Goal: Task Accomplishment & Management: Complete application form

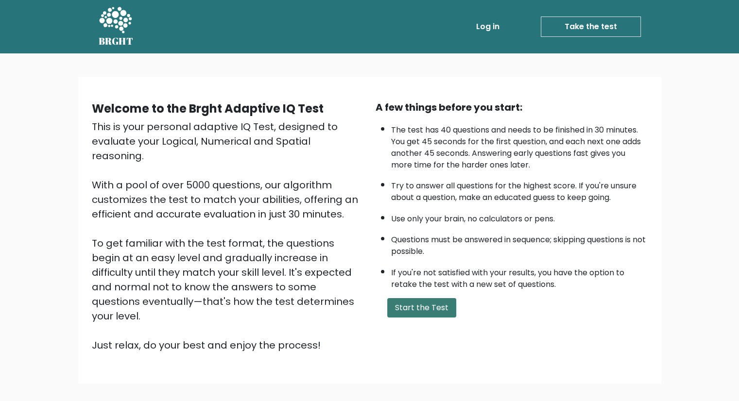
click at [408, 307] on button "Start the Test" at bounding box center [421, 307] width 69 height 19
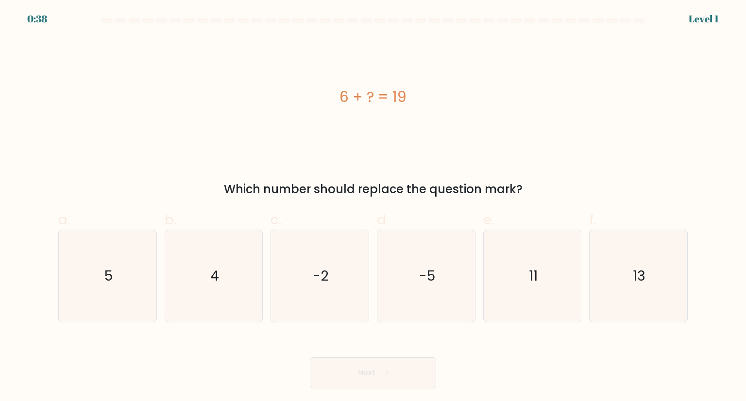
drag, startPoint x: 341, startPoint y: 94, endPoint x: 431, endPoint y: 96, distance: 90.3
click at [431, 96] on div "6 + ? = 19" at bounding box center [372, 97] width 629 height 22
copy div "6 + ? = 19"
click at [610, 280] on icon "13" at bounding box center [637, 275] width 91 height 91
click at [373, 207] on input "f. 13" at bounding box center [373, 204] width 0 height 6
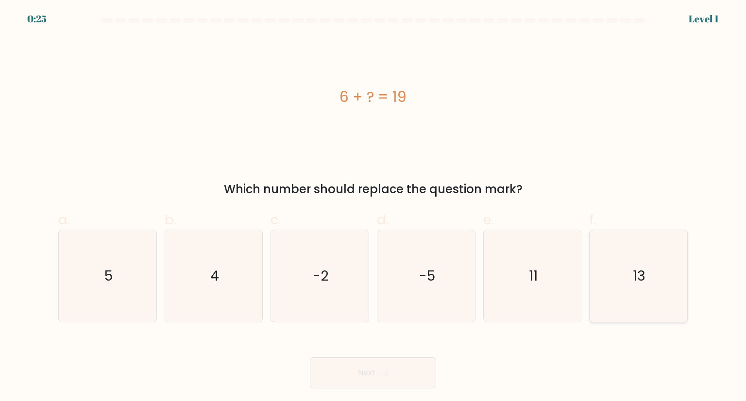
radio input "true"
click at [374, 376] on button "Next" at bounding box center [373, 372] width 126 height 31
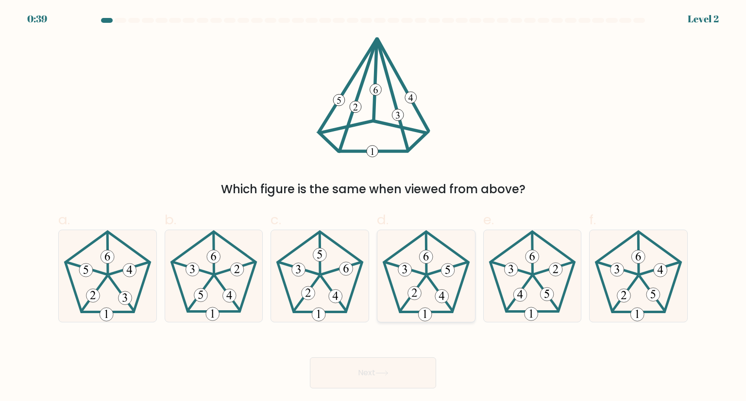
click at [425, 301] on icon at bounding box center [425, 275] width 91 height 91
click at [373, 207] on input "d." at bounding box center [373, 204] width 0 height 6
radio input "true"
click at [395, 372] on button "Next" at bounding box center [373, 372] width 126 height 31
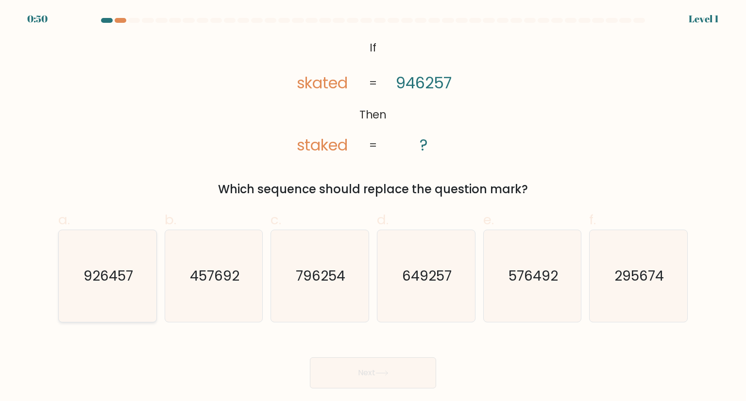
click at [116, 291] on icon "926457" at bounding box center [107, 275] width 91 height 91
click at [373, 207] on input "a. 926457" at bounding box center [373, 204] width 0 height 6
radio input "true"
click at [389, 373] on icon at bounding box center [381, 373] width 13 height 5
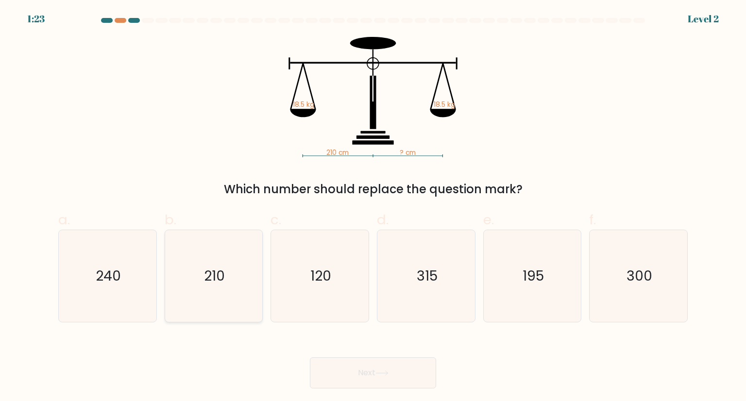
click at [215, 261] on icon "210" at bounding box center [213, 275] width 91 height 91
click at [373, 207] on input "b. 210" at bounding box center [373, 204] width 0 height 6
radio input "true"
click at [375, 375] on button "Next" at bounding box center [373, 372] width 126 height 31
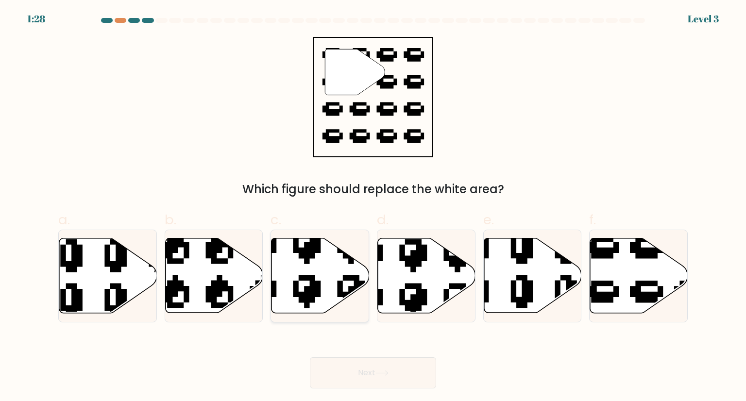
click at [316, 290] on icon at bounding box center [285, 314] width 160 height 166
click at [373, 207] on input "c." at bounding box center [373, 204] width 0 height 6
radio input "true"
click at [359, 372] on button "Next" at bounding box center [373, 372] width 126 height 31
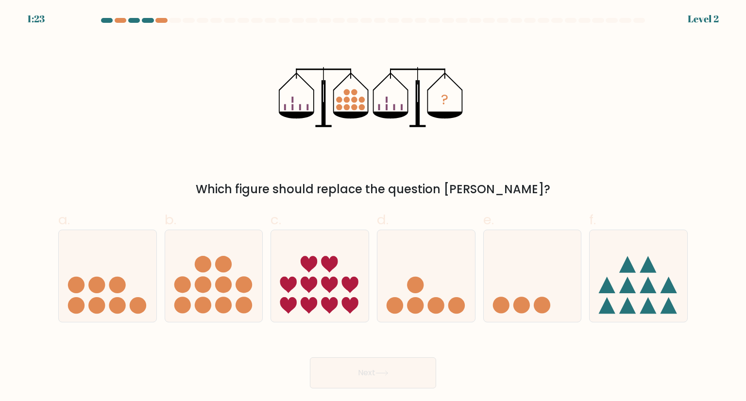
click at [359, 372] on button "Next" at bounding box center [373, 372] width 126 height 31
click at [241, 288] on circle at bounding box center [244, 285] width 17 height 17
click at [373, 207] on input "b." at bounding box center [373, 204] width 0 height 6
radio input "true"
click at [336, 365] on button "Next" at bounding box center [373, 372] width 126 height 31
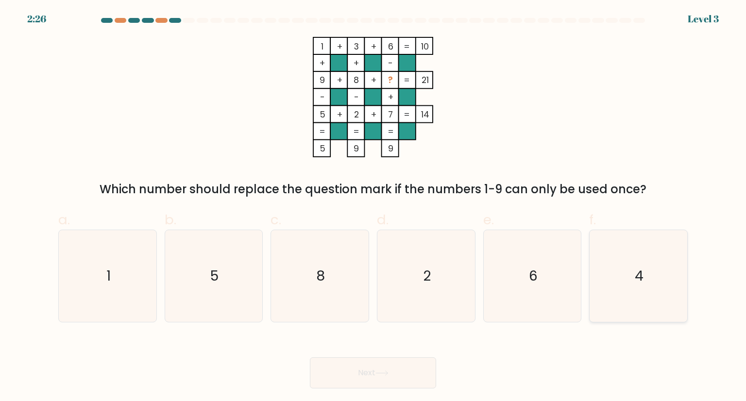
click at [619, 269] on icon "4" at bounding box center [637, 275] width 91 height 91
click at [373, 207] on input "f. 4" at bounding box center [373, 204] width 0 height 6
radio input "true"
click at [385, 372] on icon at bounding box center [381, 373] width 13 height 5
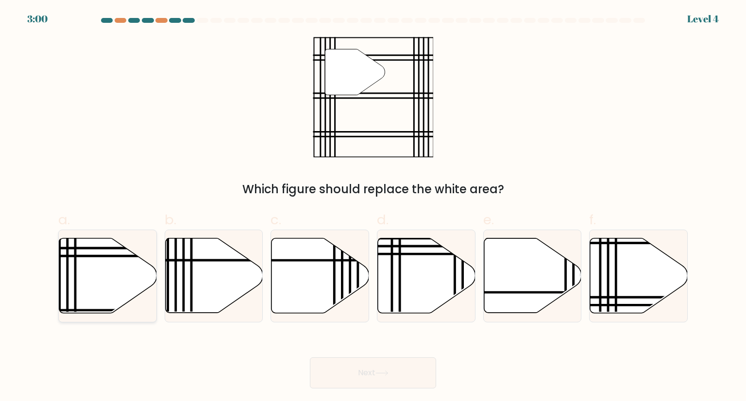
click at [110, 291] on icon at bounding box center [108, 275] width 98 height 75
click at [373, 207] on input "a." at bounding box center [373, 204] width 0 height 6
radio input "true"
click at [400, 372] on button "Next" at bounding box center [373, 372] width 126 height 31
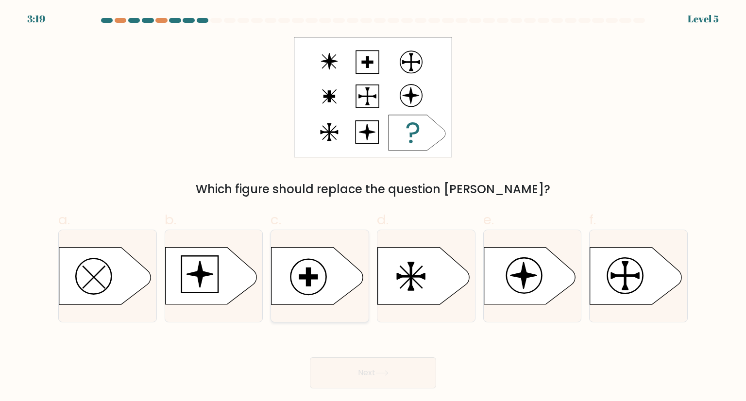
click at [351, 283] on icon at bounding box center [316, 276] width 91 height 57
click at [373, 207] on input "c." at bounding box center [373, 204] width 0 height 6
radio input "true"
click at [400, 370] on button "Next" at bounding box center [373, 372] width 126 height 31
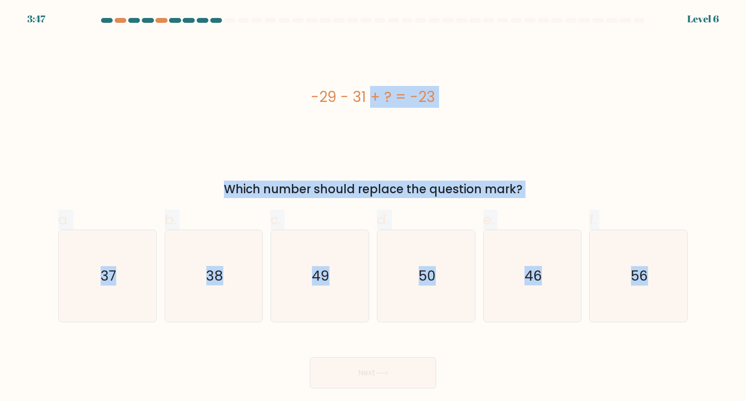
drag, startPoint x: 242, startPoint y: 34, endPoint x: 698, endPoint y: 273, distance: 514.4
click at [698, 273] on form "a." at bounding box center [373, 203] width 746 height 371
copy form "-29 - 31 + ? = -23 Which number should replace the question mark? a. 37 b. 38 c…"
click at [134, 284] on icon "37" at bounding box center [107, 275] width 91 height 91
click at [373, 207] on input "a. 37" at bounding box center [373, 204] width 0 height 6
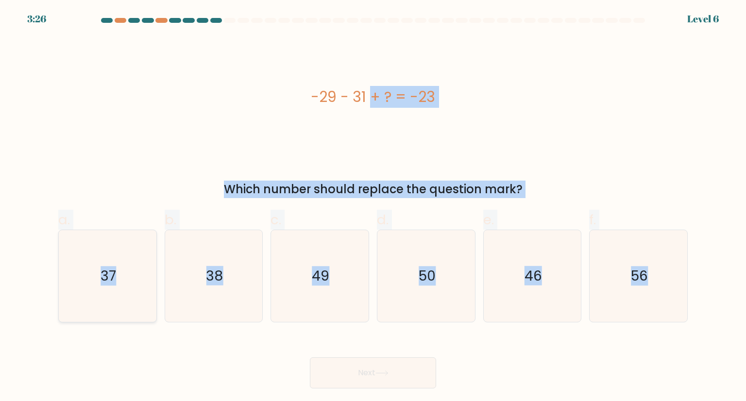
radio input "true"
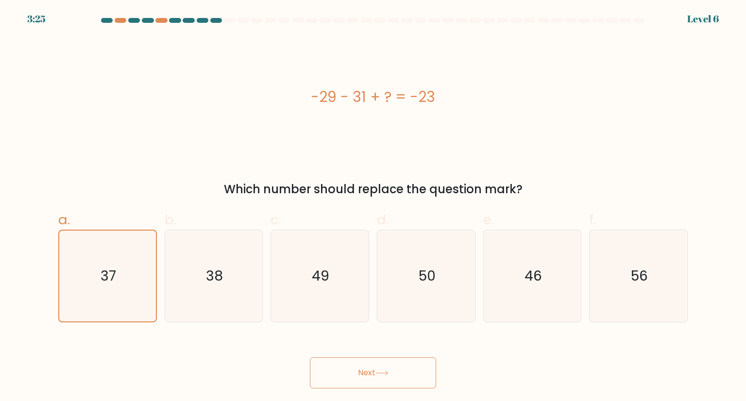
click at [380, 381] on button "Next" at bounding box center [373, 372] width 126 height 31
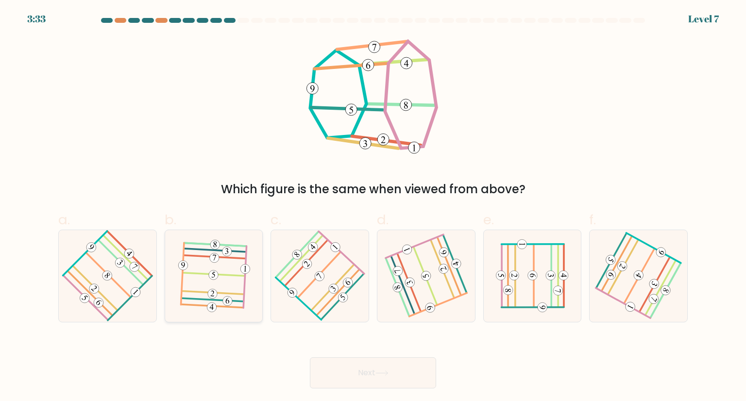
click at [206, 290] on icon at bounding box center [214, 275] width 72 height 73
click at [373, 207] on input "b." at bounding box center [373, 204] width 0 height 6
radio input "true"
click at [363, 376] on button "Next" at bounding box center [373, 372] width 126 height 31
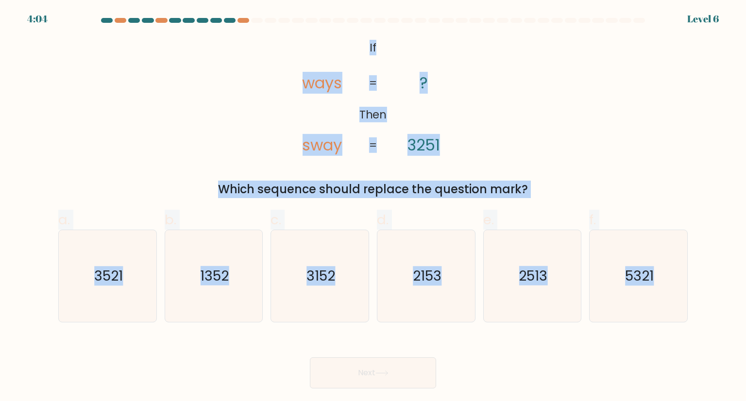
drag, startPoint x: 310, startPoint y: 26, endPoint x: 677, endPoint y: 373, distance: 505.0
click at [677, 373] on form "If ?" at bounding box center [373, 203] width 746 height 371
copy form "@import url('https://fonts.googleapis.com/css?family=Abril+Fatface:400,100,100i…"
click at [406, 366] on button "Next" at bounding box center [373, 372] width 126 height 31
click at [229, 301] on icon "1352" at bounding box center [213, 275] width 91 height 91
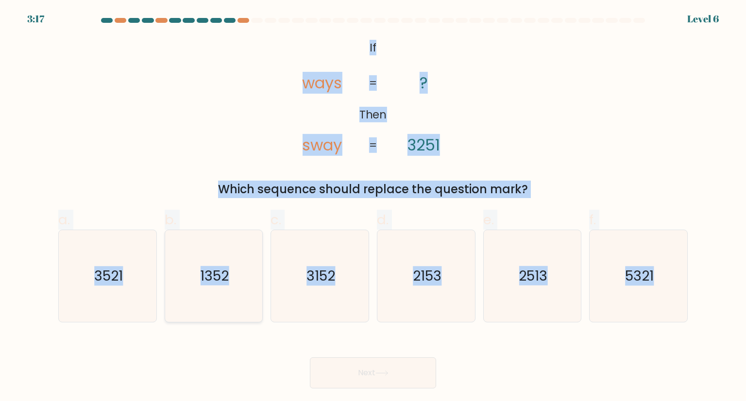
click at [373, 207] on input "b. 1352" at bounding box center [373, 204] width 0 height 6
radio input "true"
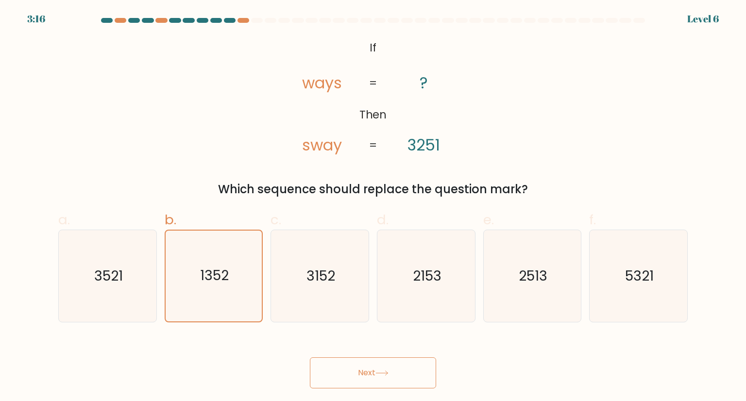
drag, startPoint x: 388, startPoint y: 392, endPoint x: 403, endPoint y: 363, distance: 32.1
click at [403, 363] on body "3:16 Level 6 If" at bounding box center [373, 200] width 746 height 401
click at [403, 363] on button "Next" at bounding box center [373, 372] width 126 height 31
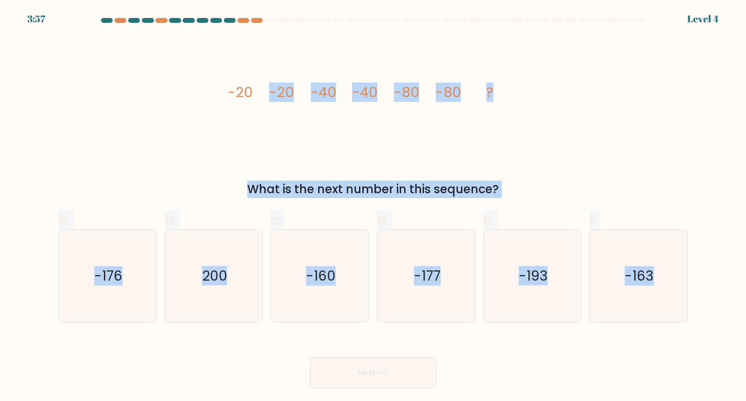
drag, startPoint x: 205, startPoint y: 62, endPoint x: 638, endPoint y: 338, distance: 513.3
click at [638, 338] on form at bounding box center [373, 203] width 746 height 371
copy form "-20 -40 -40 -80 -80 ? What is the next number in this sequence? a. -176 b. 200 …"
click at [306, 304] on icon "-160" at bounding box center [319, 275] width 91 height 91
click at [373, 207] on input "c. -160" at bounding box center [373, 204] width 0 height 6
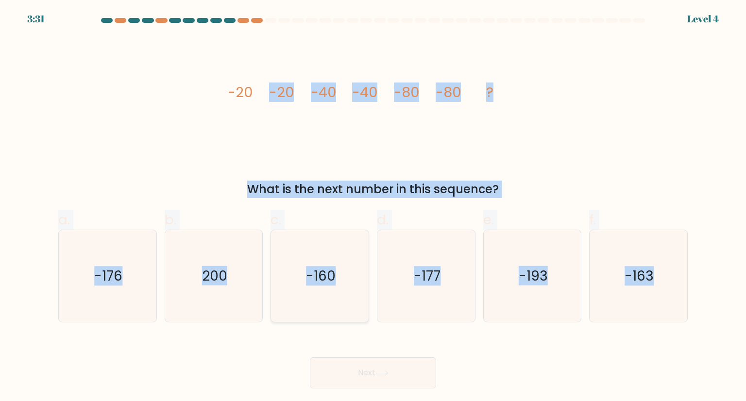
radio input "true"
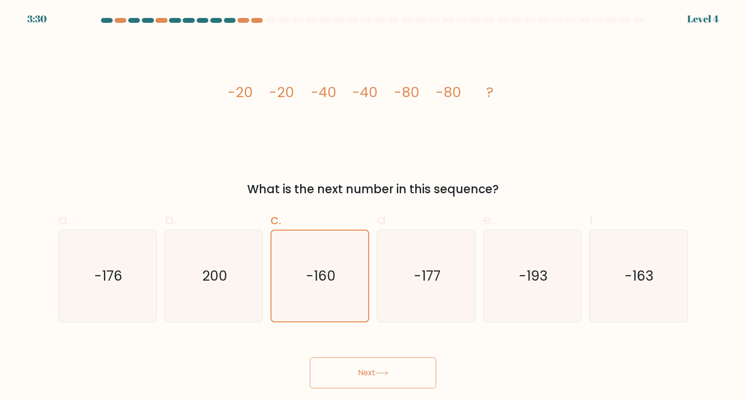
click at [362, 383] on button "Next" at bounding box center [373, 372] width 126 height 31
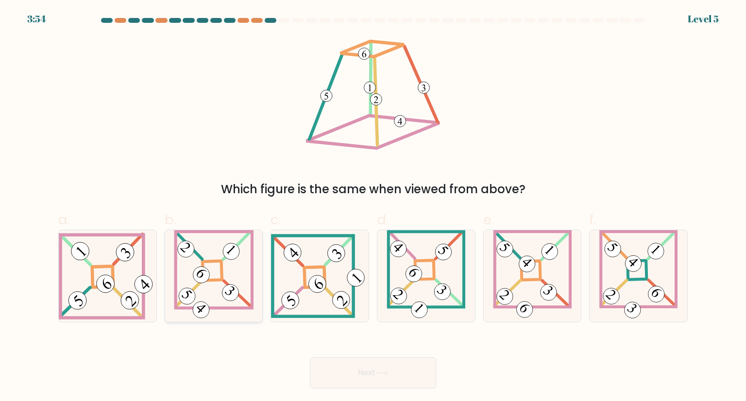
click at [218, 272] on icon at bounding box center [214, 275] width 80 height 91
click at [373, 207] on input "b." at bounding box center [373, 204] width 0 height 6
radio input "true"
click at [360, 372] on button "Next" at bounding box center [373, 372] width 126 height 31
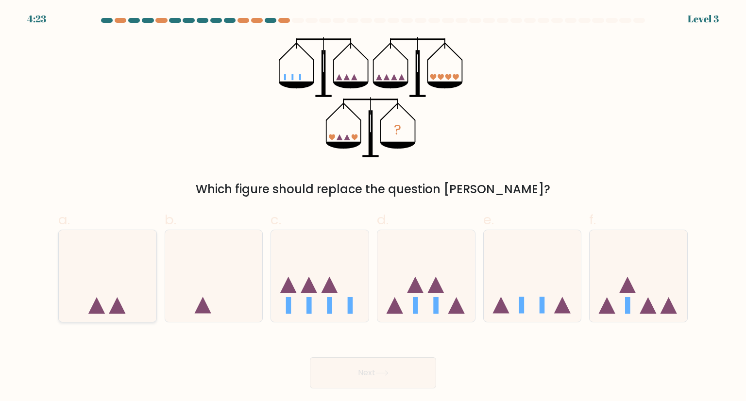
click at [117, 311] on icon at bounding box center [117, 305] width 17 height 17
click at [373, 207] on input "a." at bounding box center [373, 204] width 0 height 6
radio input "true"
click at [338, 381] on button "Next" at bounding box center [373, 372] width 126 height 31
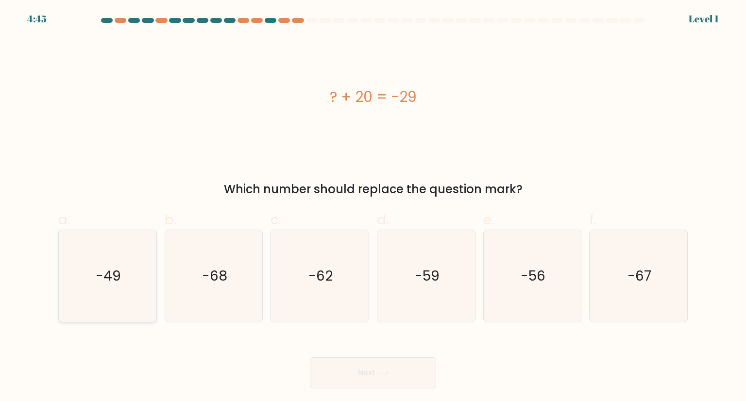
click at [137, 288] on icon "-49" at bounding box center [107, 275] width 91 height 91
click at [373, 207] on input "a. -49" at bounding box center [373, 204] width 0 height 6
radio input "true"
click at [388, 375] on icon at bounding box center [381, 373] width 13 height 5
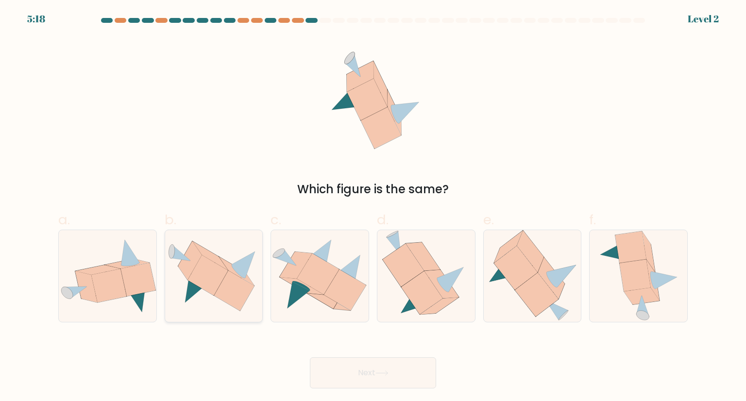
click at [227, 314] on div at bounding box center [214, 276] width 99 height 92
click at [373, 207] on input "b." at bounding box center [373, 204] width 0 height 6
radio input "true"
click at [355, 371] on button "Next" at bounding box center [373, 372] width 126 height 31
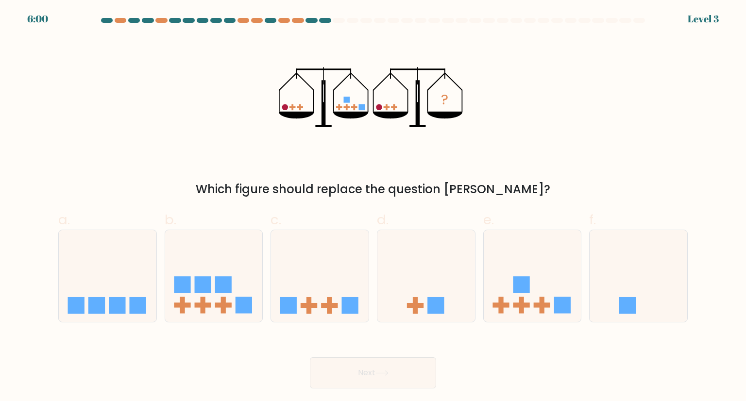
click at [355, 371] on button "Next" at bounding box center [373, 372] width 126 height 31
click at [616, 282] on icon at bounding box center [639, 276] width 98 height 81
click at [373, 207] on input "f." at bounding box center [373, 204] width 0 height 6
radio input "true"
click at [379, 370] on button "Next" at bounding box center [373, 372] width 126 height 31
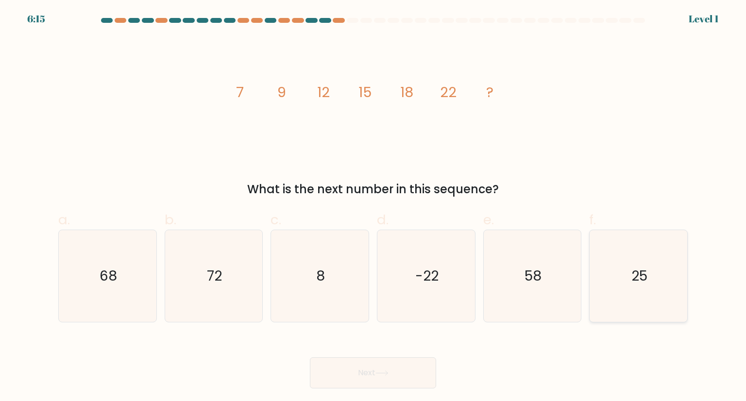
click at [610, 285] on icon "25" at bounding box center [637, 275] width 91 height 91
click at [373, 207] on input "f. 25" at bounding box center [373, 204] width 0 height 6
radio input "true"
click at [389, 380] on button "Next" at bounding box center [373, 372] width 126 height 31
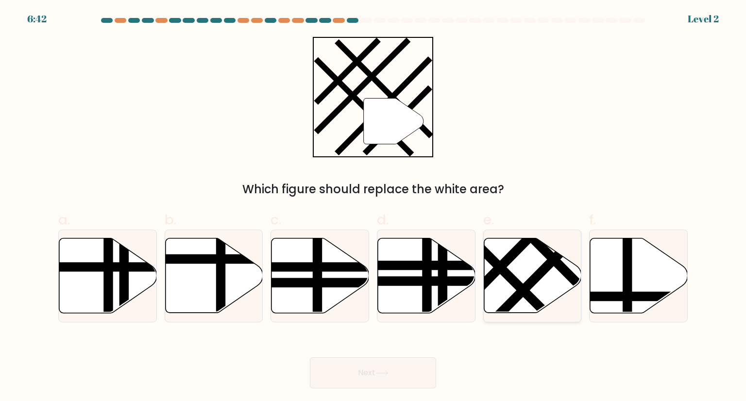
click at [554, 284] on icon at bounding box center [533, 275] width 98 height 75
click at [373, 207] on input "e." at bounding box center [373, 204] width 0 height 6
radio input "true"
click at [392, 365] on button "Next" at bounding box center [373, 372] width 126 height 31
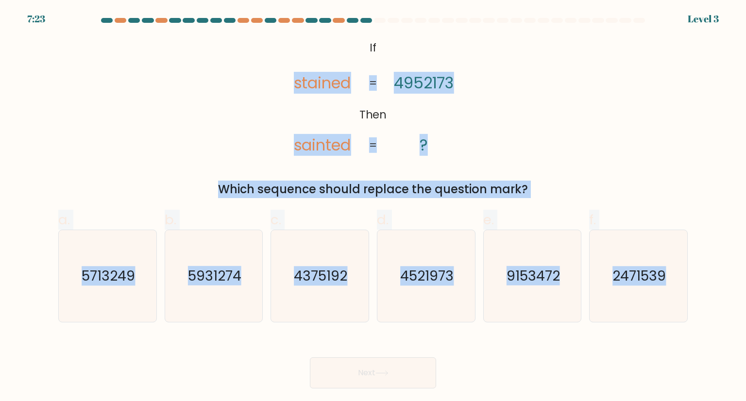
drag, startPoint x: 260, startPoint y: 38, endPoint x: 718, endPoint y: 293, distance: 523.5
click at [718, 293] on form "If ?" at bounding box center [373, 203] width 746 height 371
copy form "stained sainted 4952173 ? = = Which sequence should replace the question mark? …"
click at [535, 301] on icon "9153472" at bounding box center [532, 275] width 91 height 91
click at [373, 207] on input "e. 9153472" at bounding box center [373, 204] width 0 height 6
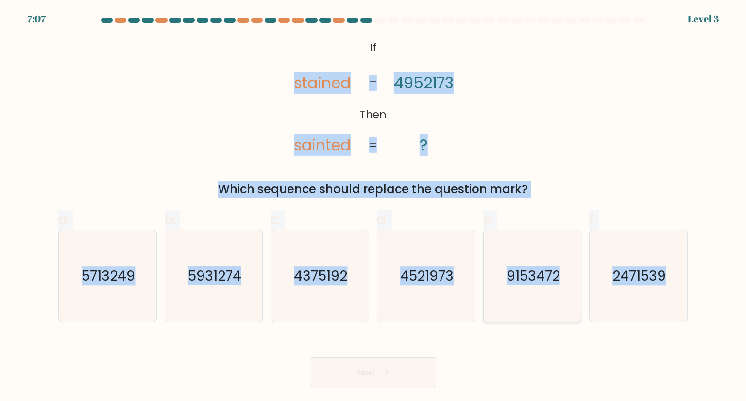
radio input "true"
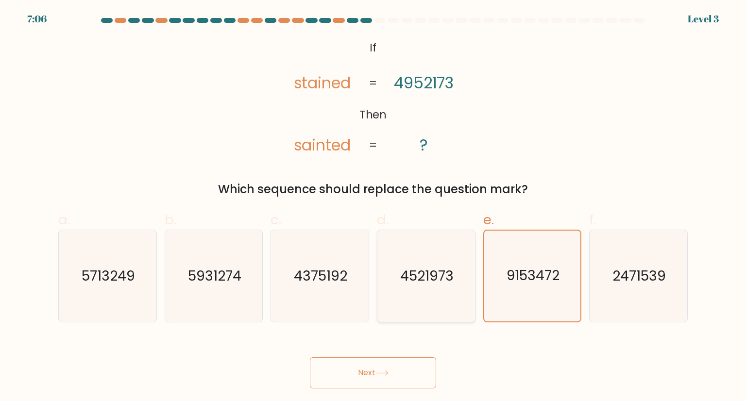
click at [409, 293] on icon "4521973" at bounding box center [425, 275] width 91 height 91
click at [373, 207] on input "d. 4521973" at bounding box center [373, 204] width 0 height 6
radio input "true"
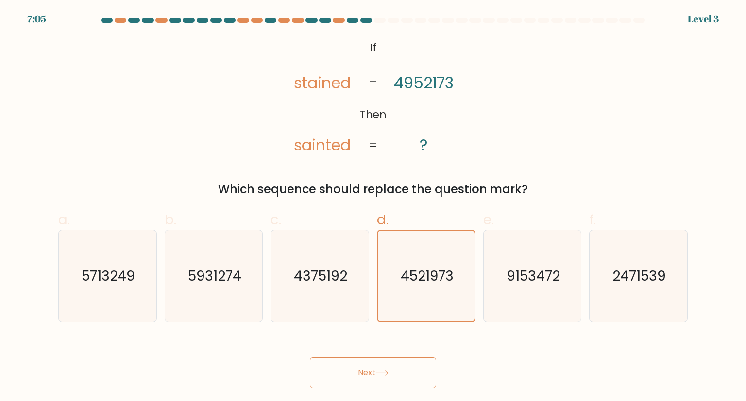
click at [403, 368] on button "Next" at bounding box center [373, 372] width 126 height 31
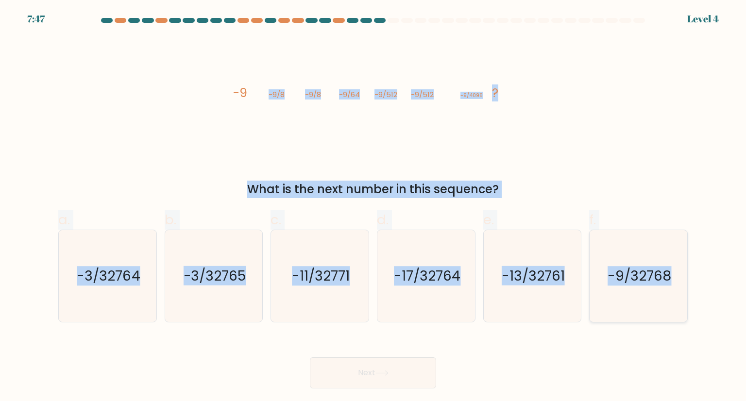
drag, startPoint x: 195, startPoint y: 44, endPoint x: 665, endPoint y: 306, distance: 538.1
click at [665, 306] on form at bounding box center [373, 203] width 746 height 371
copy form "-9/8 -9/8 -9/64 -9/512 -9/512 -9/4096 ? What is the next number in this sequenc…"
click at [612, 269] on text "-9/32768" at bounding box center [640, 275] width 64 height 19
click at [373, 207] on input "f. -9/32768" at bounding box center [373, 204] width 0 height 6
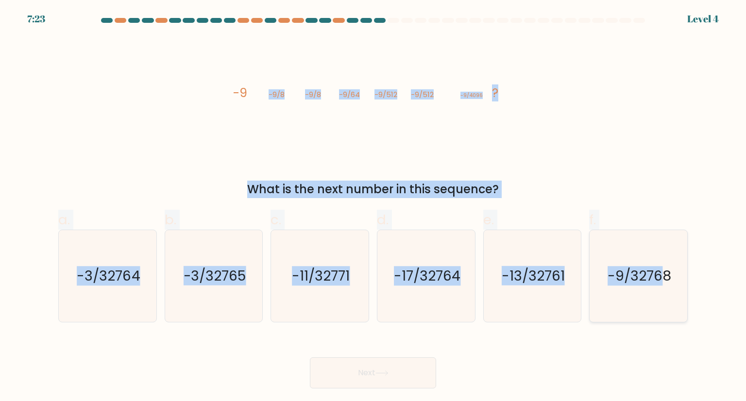
radio input "true"
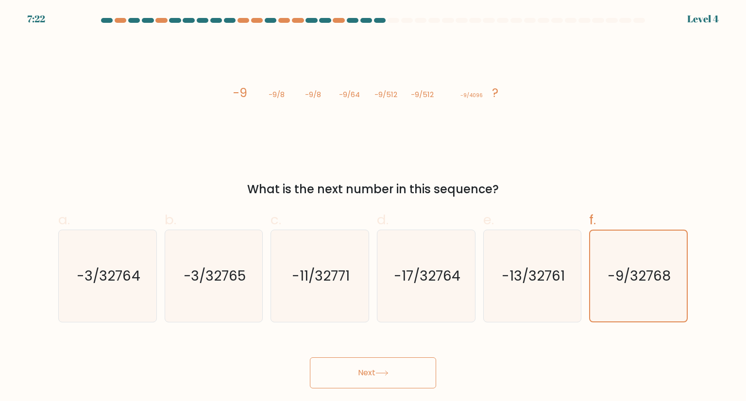
click at [404, 381] on button "Next" at bounding box center [373, 372] width 126 height 31
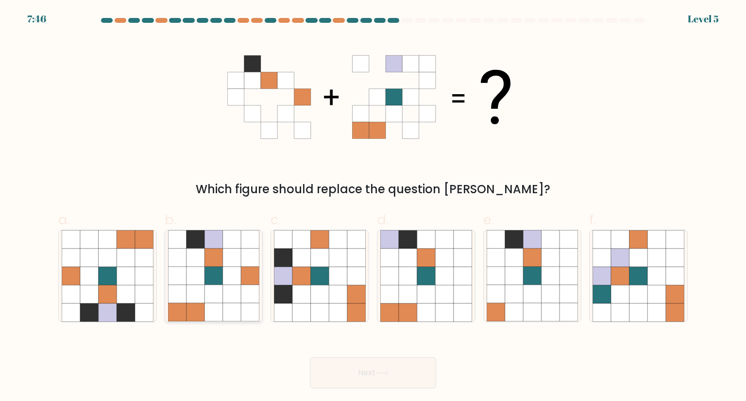
click at [180, 288] on icon at bounding box center [177, 294] width 18 height 18
click at [373, 207] on input "b." at bounding box center [373, 204] width 0 height 6
radio input "true"
click at [218, 299] on icon at bounding box center [213, 294] width 18 height 18
click at [373, 207] on input "b." at bounding box center [373, 204] width 0 height 6
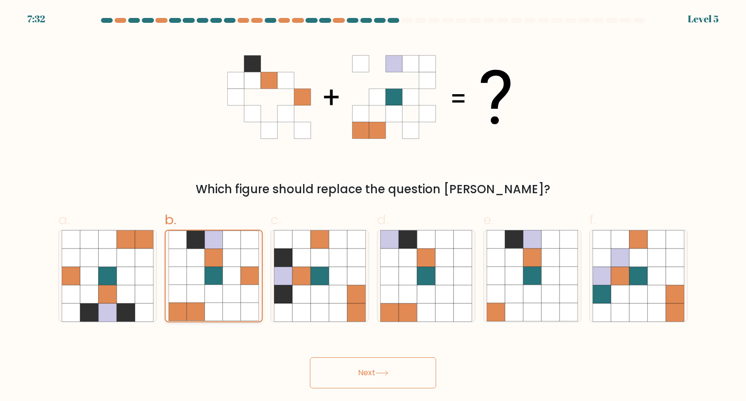
click at [212, 254] on icon at bounding box center [213, 258] width 18 height 18
click at [373, 207] on input "b." at bounding box center [373, 204] width 0 height 6
click at [360, 365] on button "Next" at bounding box center [373, 372] width 126 height 31
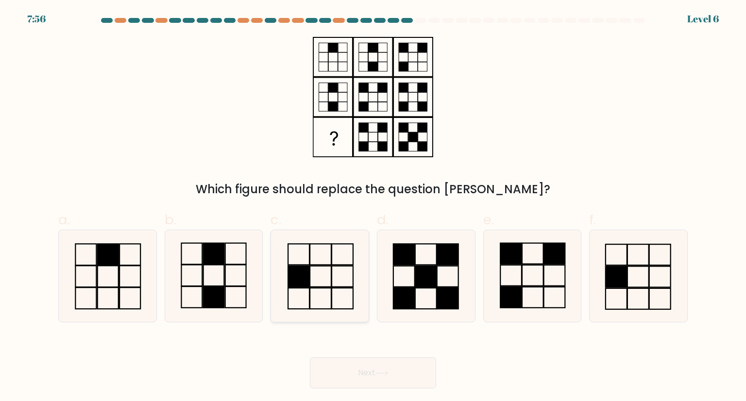
click at [332, 296] on rect at bounding box center [342, 298] width 21 height 21
click at [373, 207] on input "c." at bounding box center [373, 204] width 0 height 6
radio input "true"
click at [365, 372] on button "Next" at bounding box center [373, 372] width 126 height 31
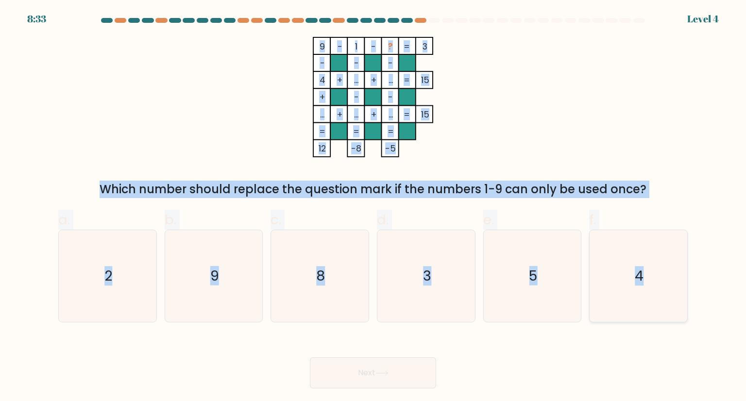
copy form "9 - 1 - ? 3 - - - 4 + ... + ... 15 + - - ... + ... + ... = 15 = = = = 12 -8 -5 …"
drag, startPoint x: 291, startPoint y: 34, endPoint x: 640, endPoint y: 288, distance: 431.1
click at [640, 288] on form at bounding box center [373, 203] width 746 height 371
click at [472, 98] on icon "9 - 1 - ? 3 - - - 4 + ... + ... 15 + - - ... + ... + ... = 15 = = = = 12 -8 -5 =" at bounding box center [372, 97] width 291 height 120
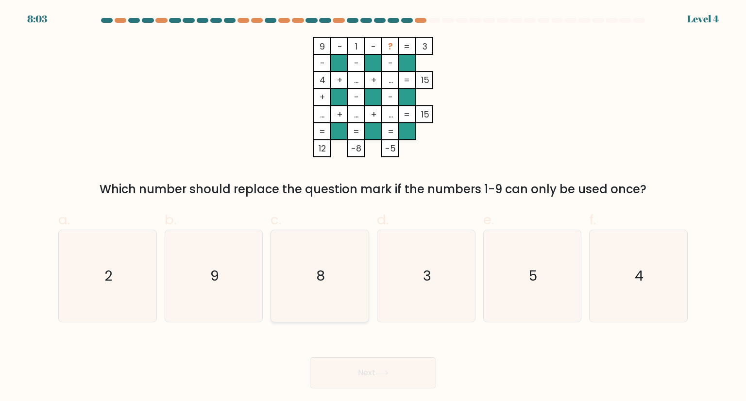
click at [321, 275] on text "8" at bounding box center [321, 275] width 9 height 19
click at [373, 207] on input "c. 8" at bounding box center [373, 204] width 0 height 6
radio input "true"
click at [359, 366] on button "Next" at bounding box center [373, 372] width 126 height 31
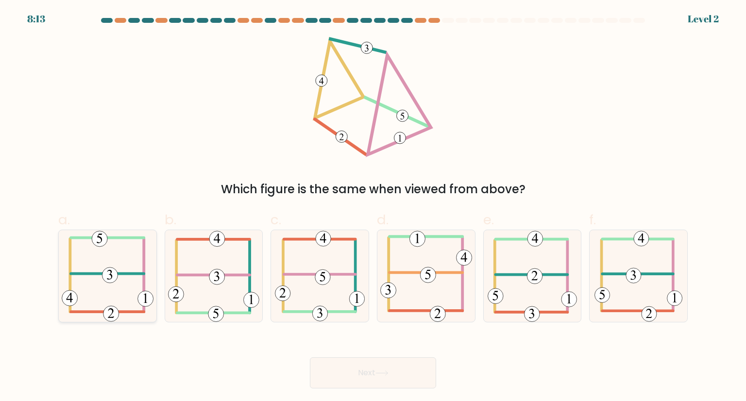
click at [116, 287] on icon at bounding box center [108, 275] width 92 height 91
click at [373, 207] on input "a." at bounding box center [373, 204] width 0 height 6
radio input "true"
click at [387, 380] on button "Next" at bounding box center [373, 372] width 126 height 31
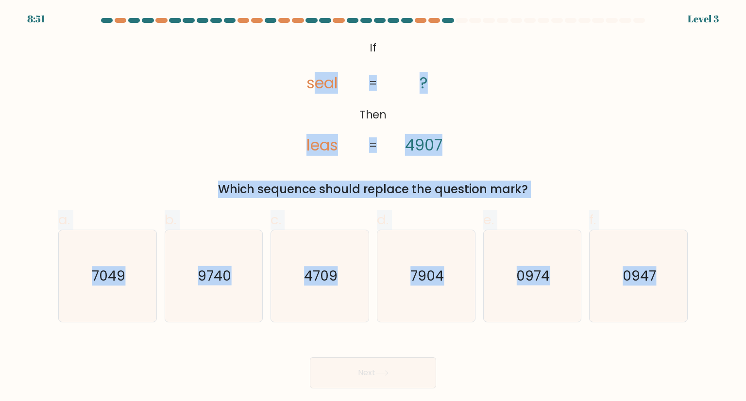
drag, startPoint x: 311, startPoint y: 60, endPoint x: 699, endPoint y: 291, distance: 451.7
click at [699, 291] on form "If ?" at bounding box center [373, 203] width 746 height 371
copy form "eal leas ? 4907 = = Which sequence should replace the question mark? a. 7049 b.…"
click at [546, 278] on text "0974" at bounding box center [533, 275] width 34 height 19
click at [373, 207] on input "e. 0974" at bounding box center [373, 204] width 0 height 6
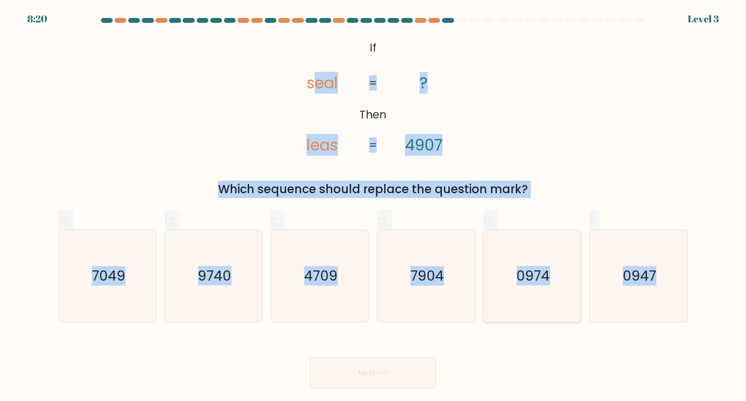
radio input "true"
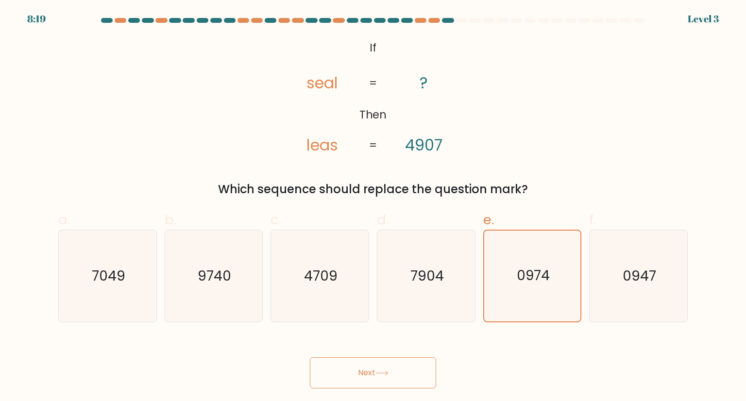
click at [361, 381] on button "Next" at bounding box center [373, 372] width 126 height 31
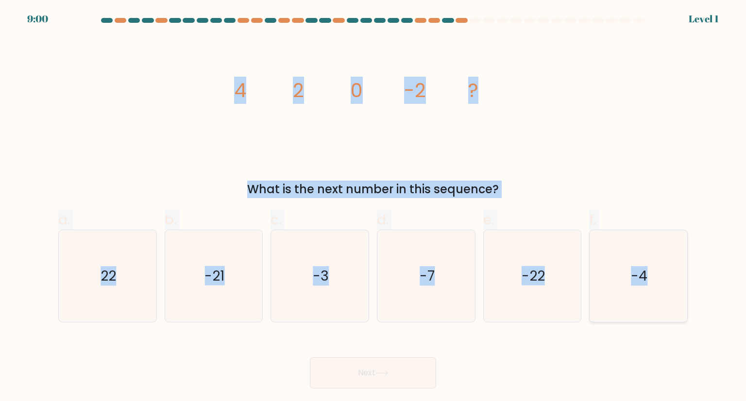
drag, startPoint x: 205, startPoint y: 88, endPoint x: 658, endPoint y: 291, distance: 496.7
click at [658, 291] on form at bounding box center [373, 203] width 746 height 371
copy form "4 2 0 -2 ? What is the next number in this sequence? a. 22 b. -21 c. -3 d. -7 e…"
click at [619, 253] on icon "-4" at bounding box center [637, 275] width 91 height 91
click at [373, 207] on input "f. -4" at bounding box center [373, 204] width 0 height 6
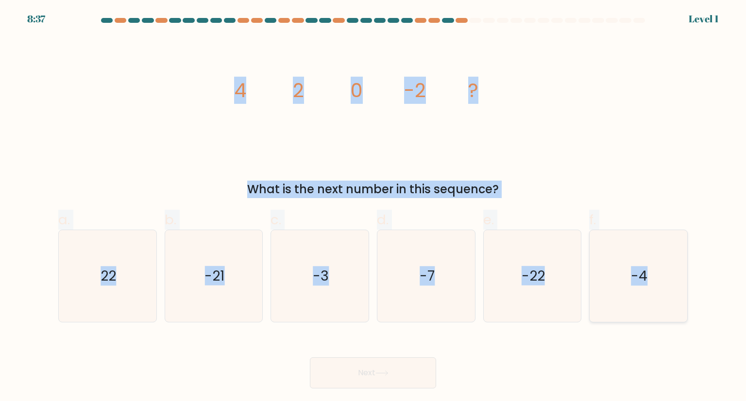
radio input "true"
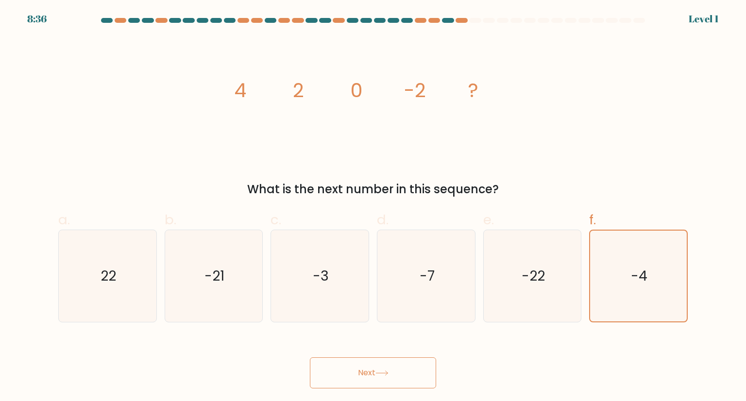
click at [390, 378] on button "Next" at bounding box center [373, 372] width 126 height 31
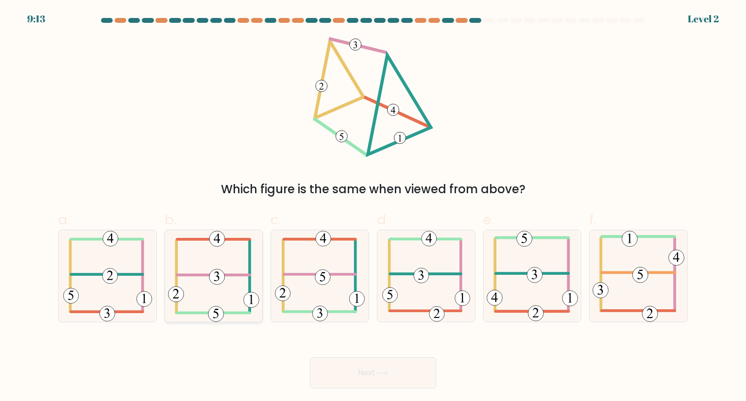
click at [239, 268] on icon at bounding box center [213, 275] width 91 height 91
click at [373, 207] on input "b." at bounding box center [373, 204] width 0 height 6
radio input "true"
click at [355, 372] on button "Next" at bounding box center [373, 372] width 126 height 31
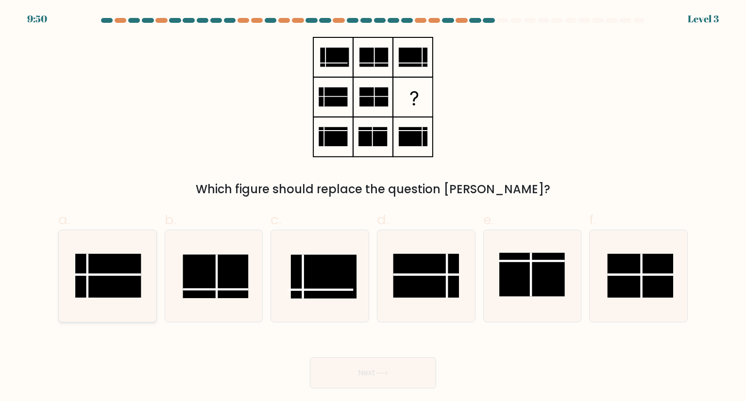
click at [111, 278] on rect at bounding box center [108, 276] width 66 height 44
click at [373, 207] on input "a." at bounding box center [373, 204] width 0 height 6
radio input "true"
click at [440, 296] on rect at bounding box center [426, 276] width 66 height 44
click at [373, 207] on input "d." at bounding box center [373, 204] width 0 height 6
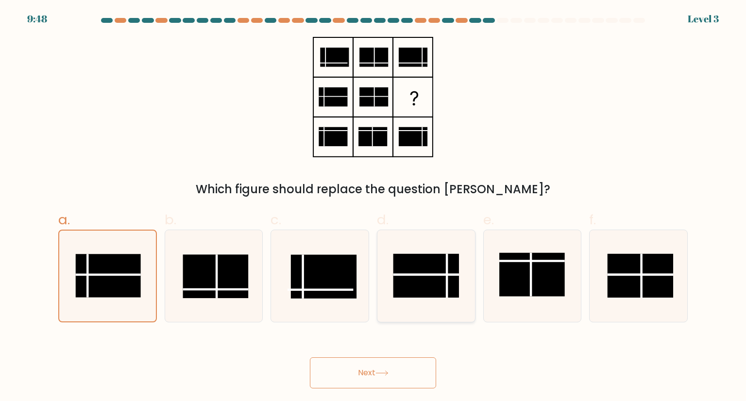
radio input "true"
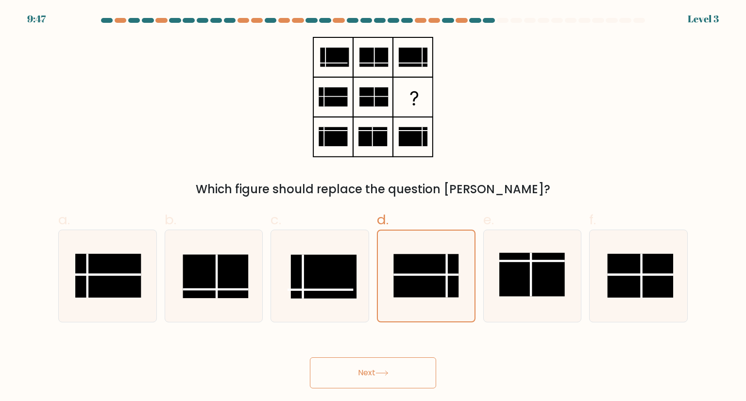
click at [388, 372] on icon at bounding box center [381, 373] width 13 height 5
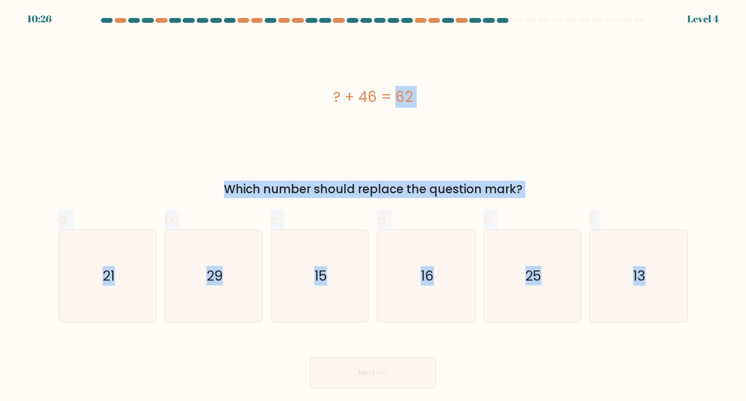
drag, startPoint x: 265, startPoint y: 58, endPoint x: 723, endPoint y: 342, distance: 538.9
click at [723, 342] on form "a." at bounding box center [373, 203] width 746 height 371
copy form "? + 46 = 62 Which number should replace the question mark? a. 21 b. 29 c. 15 d.…"
click at [422, 269] on text "16" at bounding box center [427, 275] width 13 height 19
click at [373, 207] on input "d. 16" at bounding box center [373, 204] width 0 height 6
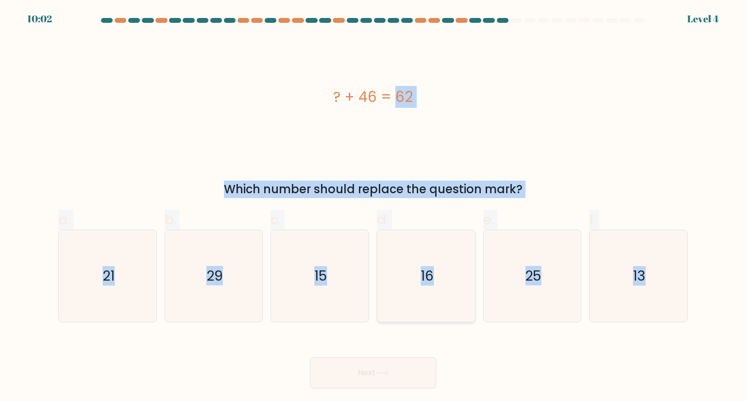
radio input "true"
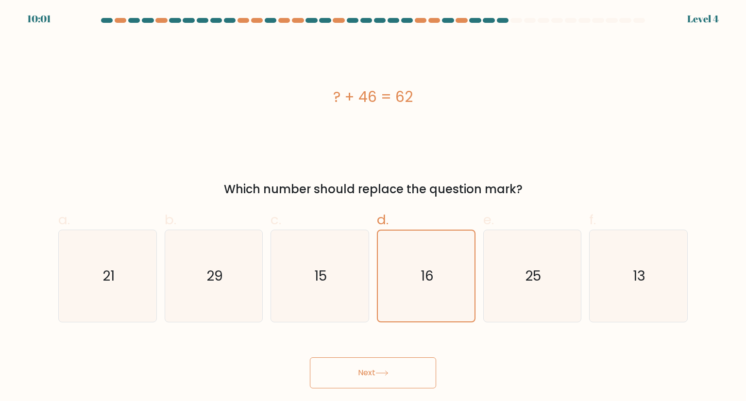
click at [382, 372] on icon at bounding box center [381, 373] width 13 height 5
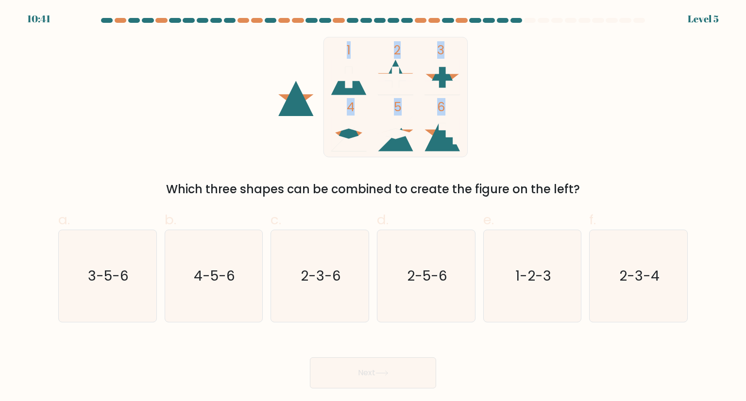
drag, startPoint x: 282, startPoint y: 31, endPoint x: 490, endPoint y: 145, distance: 237.6
click at [490, 145] on form at bounding box center [373, 203] width 746 height 371
click at [490, 145] on icon "1 2 3 4 5 6" at bounding box center [372, 97] width 261 height 120
click at [661, 276] on icon "2-3-4" at bounding box center [637, 275] width 91 height 91
click at [373, 207] on input "f. 2-3-4" at bounding box center [373, 204] width 0 height 6
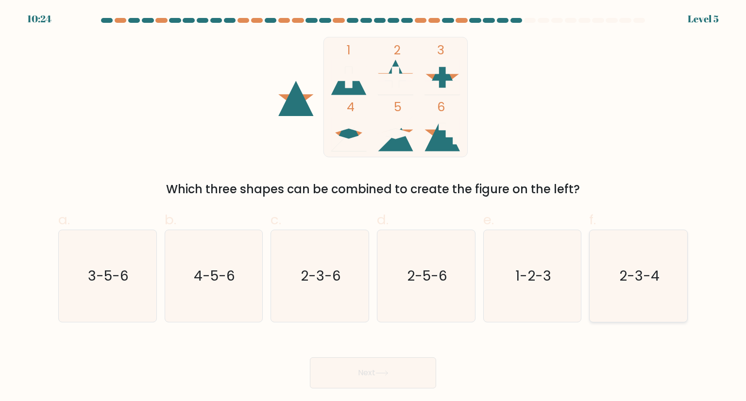
radio input "true"
click at [385, 383] on button "Next" at bounding box center [373, 372] width 126 height 31
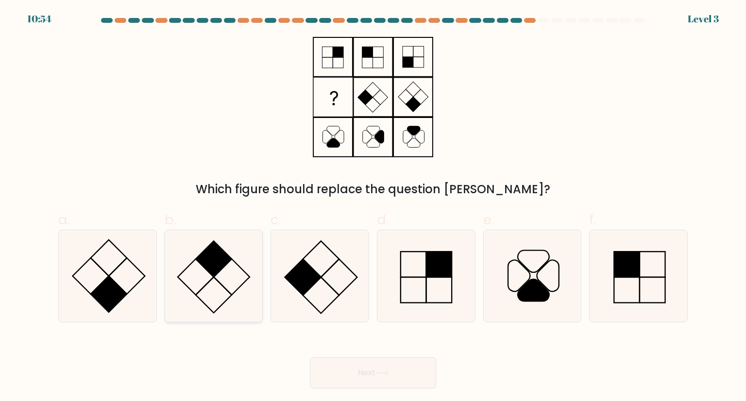
click at [232, 289] on icon at bounding box center [213, 275] width 91 height 91
click at [373, 207] on input "b." at bounding box center [373, 204] width 0 height 6
radio input "true"
click at [359, 370] on button "Next" at bounding box center [373, 372] width 126 height 31
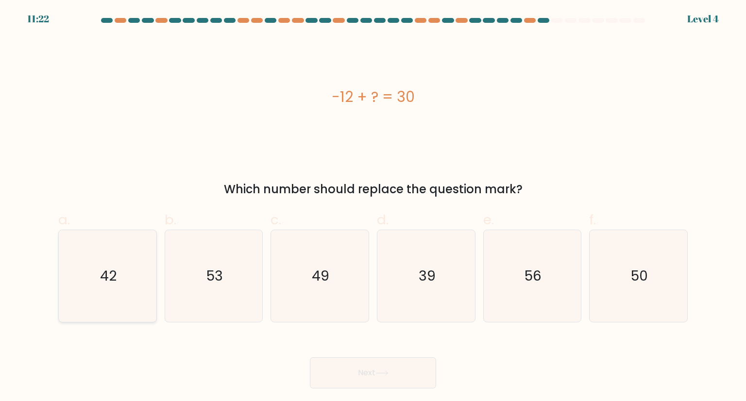
click at [151, 295] on icon "42" at bounding box center [107, 275] width 91 height 91
click at [373, 207] on input "a. 42" at bounding box center [373, 204] width 0 height 6
radio input "true"
click at [355, 383] on button "Next" at bounding box center [373, 372] width 126 height 31
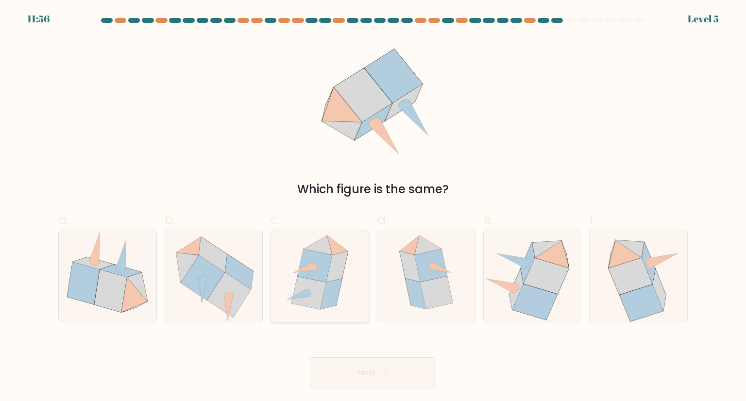
click at [325, 298] on icon at bounding box center [331, 293] width 21 height 31
click at [373, 207] on input "c." at bounding box center [373, 204] width 0 height 6
radio input "true"
click at [354, 375] on button "Next" at bounding box center [373, 372] width 126 height 31
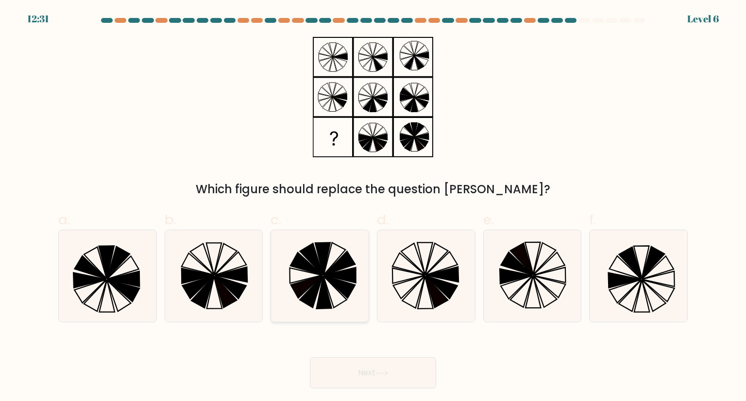
click at [331, 270] on icon at bounding box center [339, 264] width 31 height 24
click at [373, 207] on input "c." at bounding box center [373, 204] width 0 height 6
radio input "true"
click at [361, 358] on button "Next" at bounding box center [373, 372] width 126 height 31
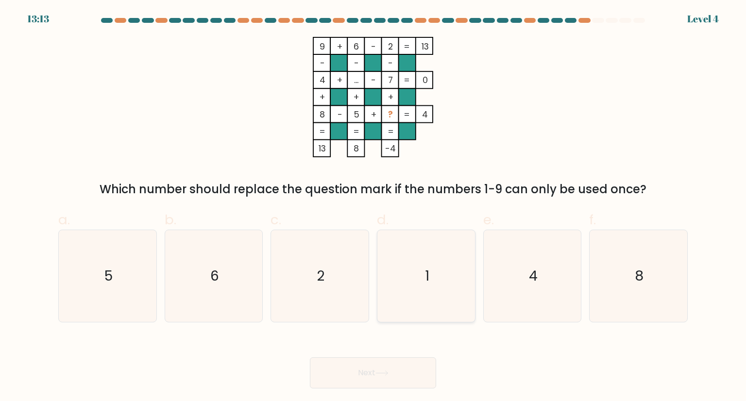
click at [463, 290] on icon "1" at bounding box center [425, 275] width 91 height 91
click at [373, 207] on input "d. 1" at bounding box center [373, 204] width 0 height 6
radio input "true"
click at [374, 389] on body "13:12 Level 4" at bounding box center [373, 200] width 746 height 401
click at [374, 382] on button "Next" at bounding box center [373, 372] width 126 height 31
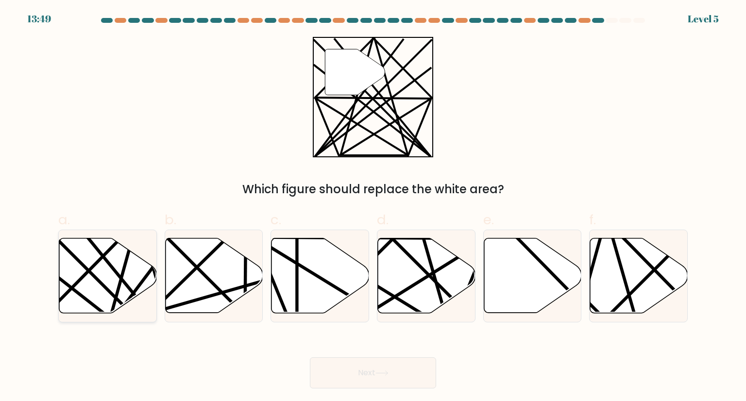
click at [94, 292] on icon at bounding box center [108, 275] width 98 height 75
click at [373, 207] on input "a." at bounding box center [373, 204] width 0 height 6
radio input "true"
click at [336, 367] on button "Next" at bounding box center [373, 372] width 126 height 31
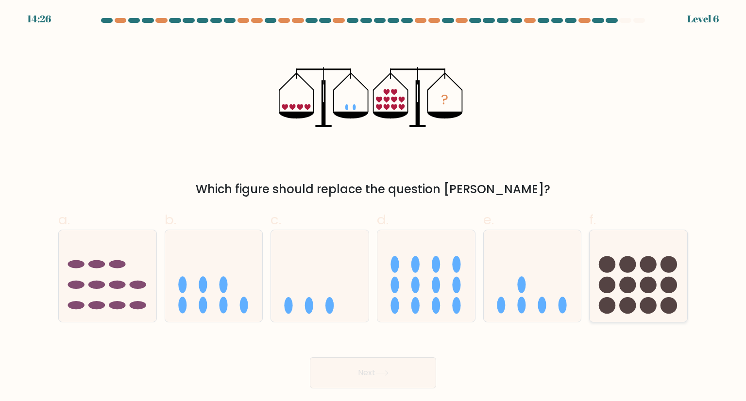
click at [655, 281] on circle at bounding box center [648, 285] width 17 height 17
click at [373, 207] on input "f." at bounding box center [373, 204] width 0 height 6
radio input "true"
click at [110, 302] on icon at bounding box center [108, 276] width 98 height 81
click at [373, 207] on input "a." at bounding box center [373, 204] width 0 height 6
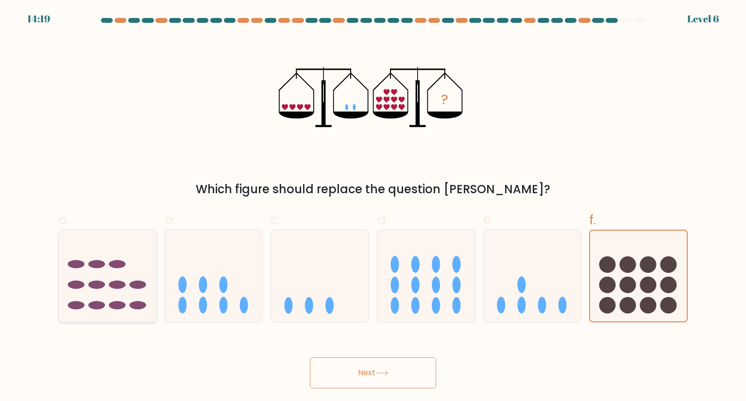
radio input "true"
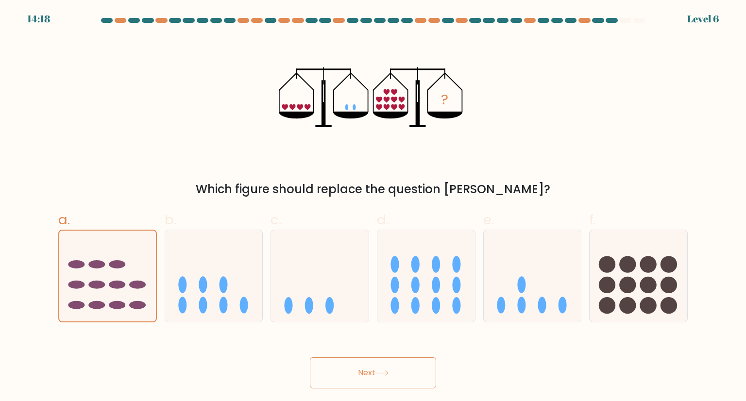
click at [375, 371] on button "Next" at bounding box center [373, 372] width 126 height 31
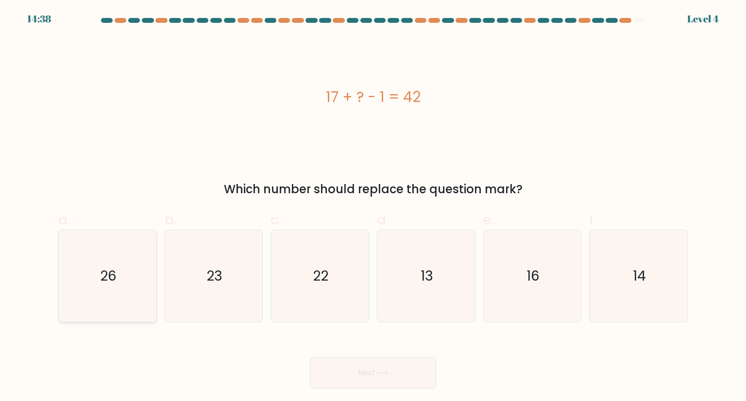
click at [138, 307] on icon "26" at bounding box center [107, 275] width 91 height 91
click at [373, 207] on input "a. 26" at bounding box center [373, 204] width 0 height 6
radio input "true"
click at [337, 370] on button "Next" at bounding box center [373, 372] width 126 height 31
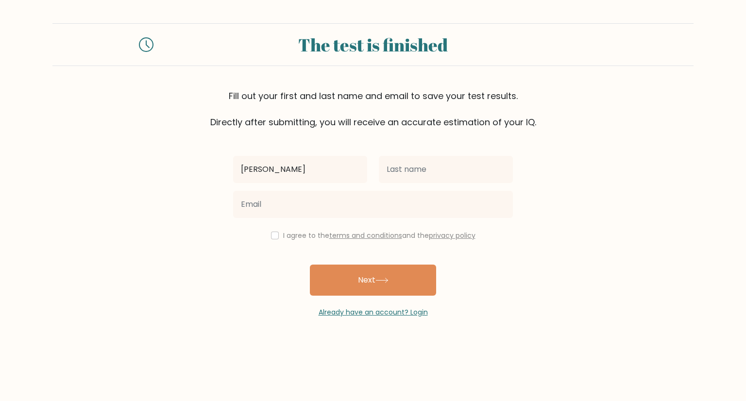
type input "[PERSON_NAME]"
type input "Olidan"
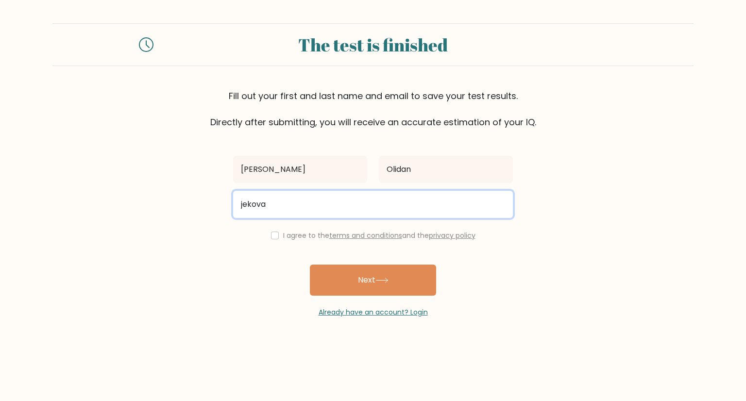
type input "jekovaldenorolidan@gmail.com"
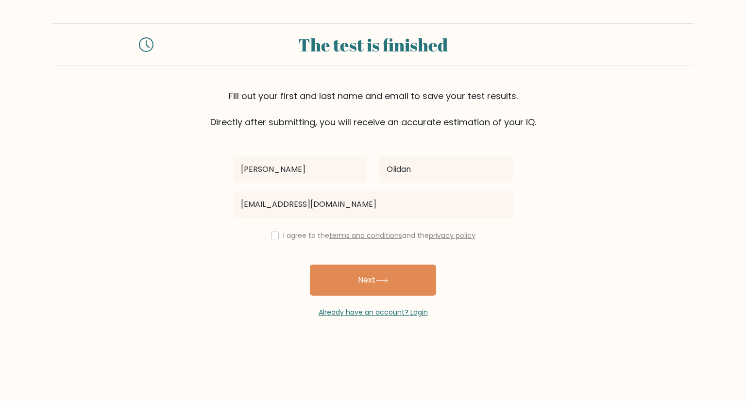
click at [272, 230] on div "I agree to the terms and conditions and the privacy policy" at bounding box center [372, 236] width 291 height 12
click at [272, 232] on input "checkbox" at bounding box center [275, 236] width 8 height 8
checkbox input "true"
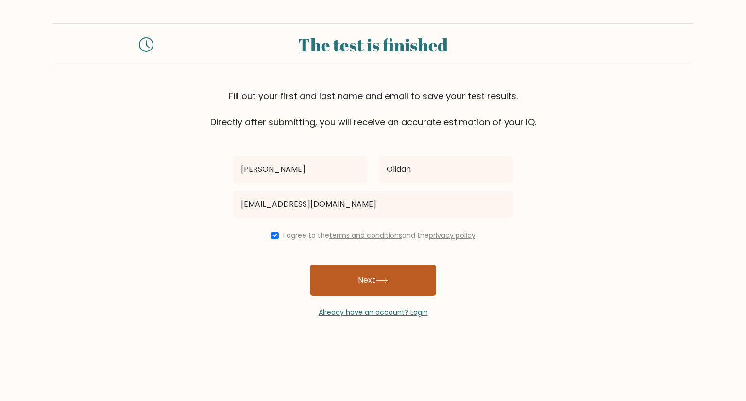
click at [375, 290] on button "Next" at bounding box center [373, 280] width 126 height 31
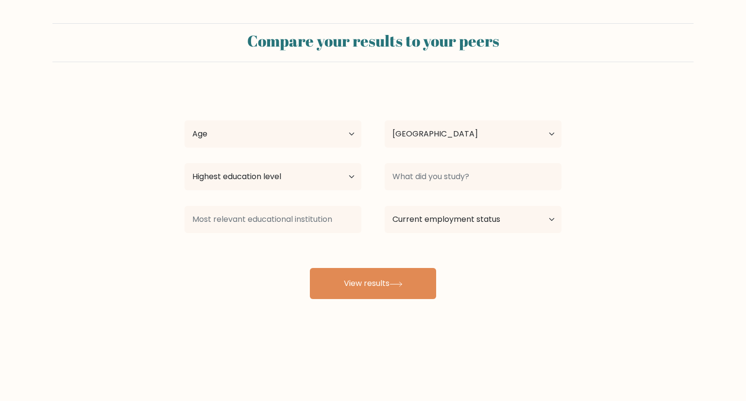
select select "PH"
click at [299, 119] on div "Age Under 18 years old 18-24 years old 25-34 years old 35-44 years old 45-54 ye…" at bounding box center [273, 134] width 200 height 35
click at [299, 127] on select "Age Under 18 years old 18-24 years old 25-34 years old 35-44 years old 45-54 ye…" at bounding box center [273, 133] width 177 height 27
select select "18_24"
click at [185, 120] on select "Age Under 18 years old 18-24 years old 25-34 years old 35-44 years old 45-54 ye…" at bounding box center [273, 133] width 177 height 27
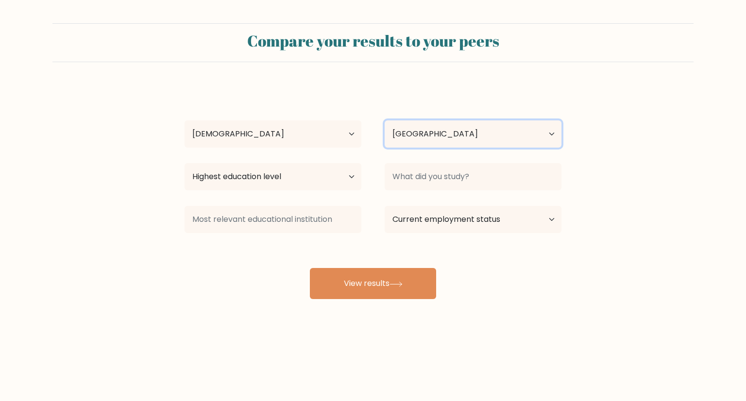
click at [394, 140] on select "Country Afghanistan Albania Algeria American Samoa Andorra Angola Anguilla Anta…" at bounding box center [473, 133] width 177 height 27
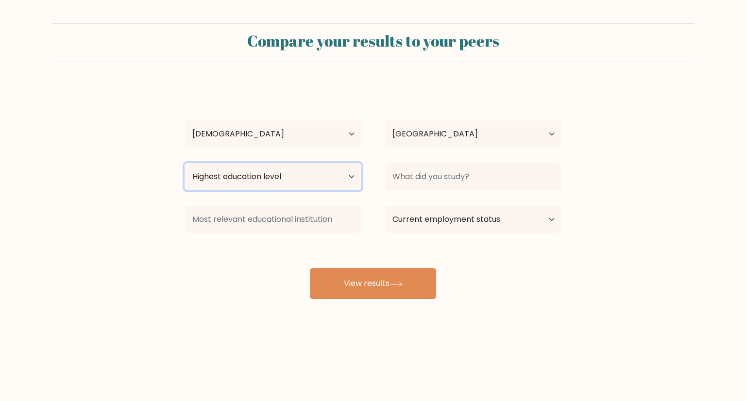
click at [262, 185] on select "Highest education level No schooling Primary Lower Secondary Upper Secondary Oc…" at bounding box center [273, 176] width 177 height 27
click at [185, 163] on select "Highest education level No schooling Primary Lower Secondary Upper Secondary Oc…" at bounding box center [273, 176] width 177 height 27
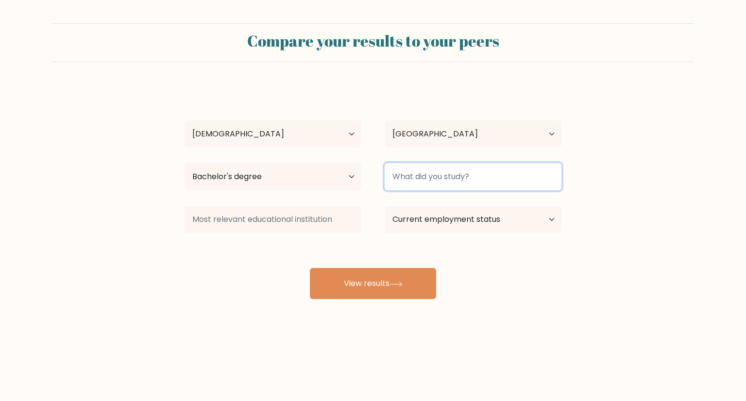
click at [448, 168] on input at bounding box center [473, 176] width 177 height 27
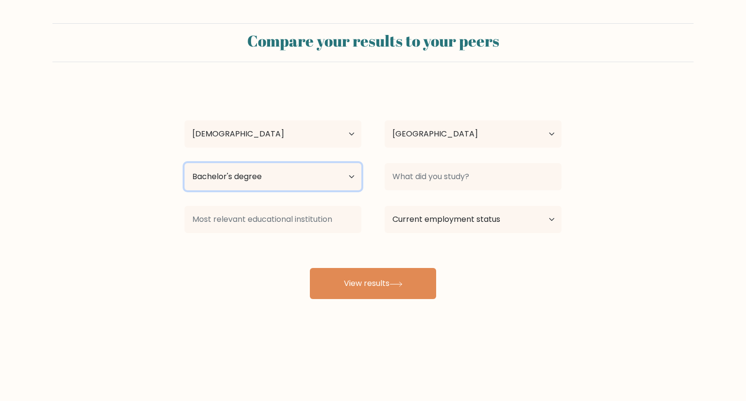
click at [305, 173] on select "Highest education level No schooling Primary Lower Secondary Upper Secondary Oc…" at bounding box center [273, 176] width 177 height 27
select select "occupation_specific"
click at [185, 163] on select "Highest education level No schooling Primary Lower Secondary Upper Secondary Oc…" at bounding box center [273, 176] width 177 height 27
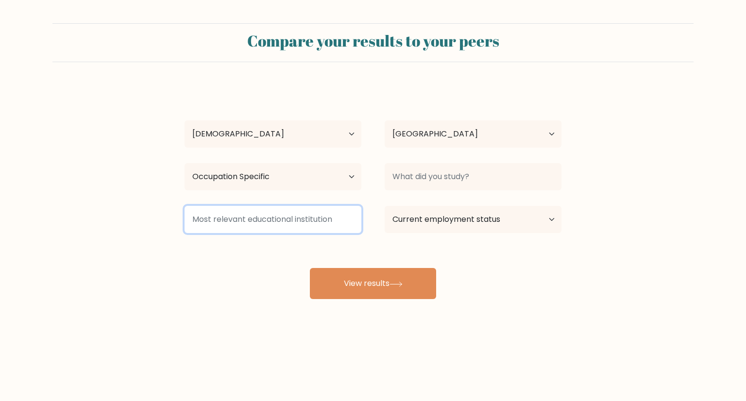
click at [290, 218] on input at bounding box center [273, 219] width 177 height 27
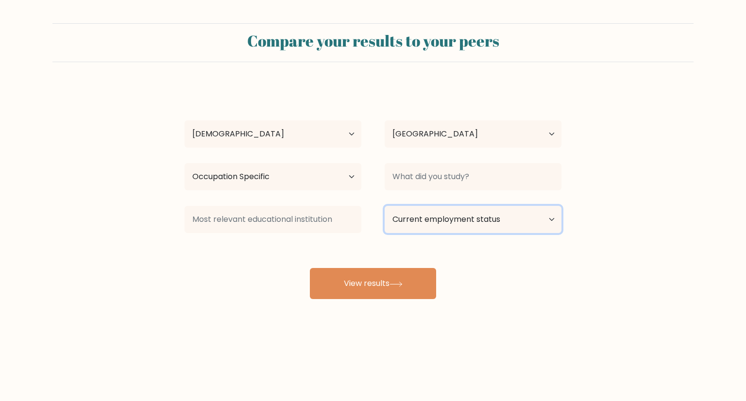
click at [437, 216] on select "Current employment status Employed Student Retired Other / prefer not to answer" at bounding box center [473, 219] width 177 height 27
select select "other"
click at [385, 206] on select "Current employment status Employed Student Retired Other / prefer not to answer" at bounding box center [473, 219] width 177 height 27
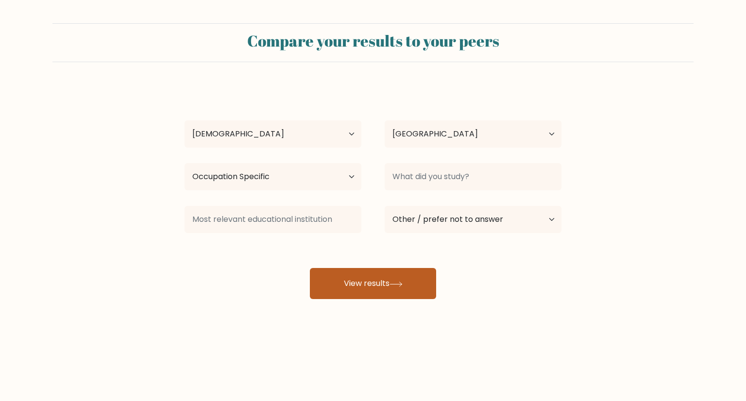
click at [389, 286] on button "View results" at bounding box center [373, 283] width 126 height 31
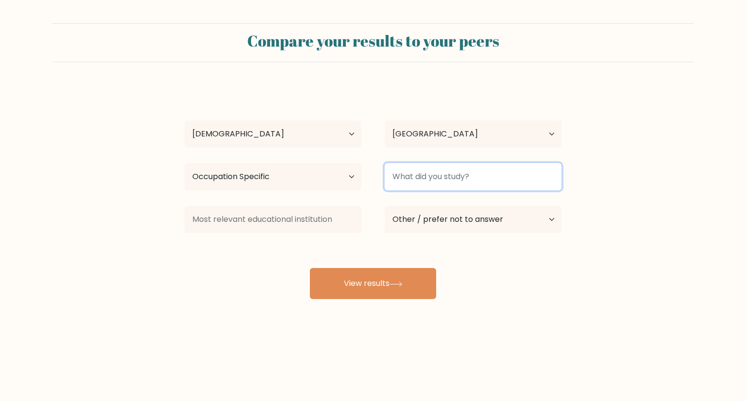
click at [482, 171] on input at bounding box center [473, 176] width 177 height 27
type input "BSIT"
click at [310, 268] on button "View results" at bounding box center [373, 283] width 126 height 31
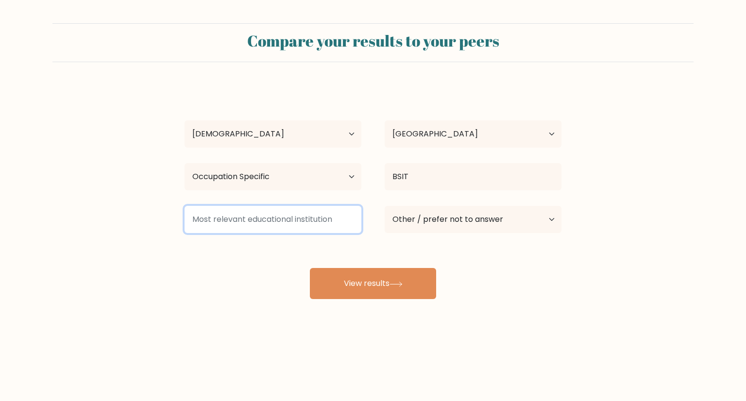
click at [302, 229] on input at bounding box center [273, 219] width 177 height 27
type input "BSIT"
click at [310, 268] on button "View results" at bounding box center [373, 283] width 126 height 31
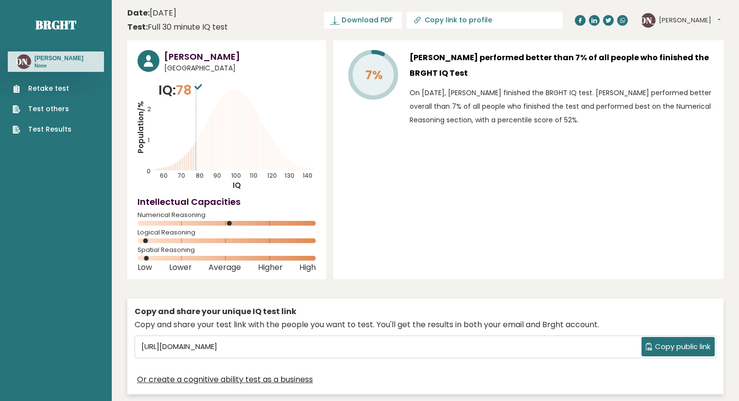
click at [337, 237] on div "[PERSON_NAME] [GEOGRAPHIC_DATA] IQ: 78 Population/% IQ 0 1 2 60 70 80 90 100 11…" at bounding box center [425, 219] width 596 height 359
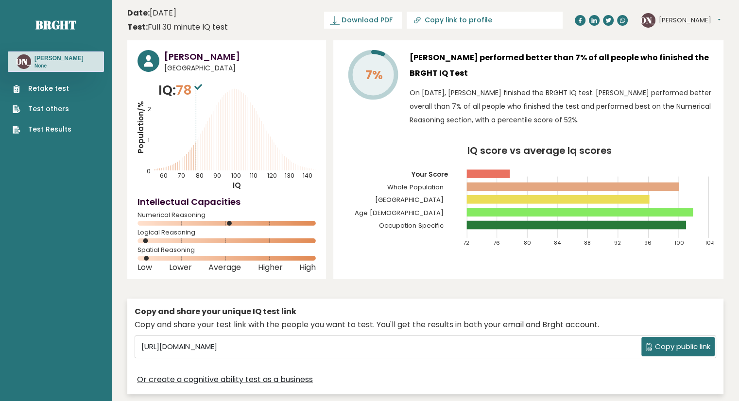
click at [406, 212] on icon "IQ score vs average Iq scores 72 76 80 84 88 92 96 100 104 Your Score Whole Pop…" at bounding box center [528, 200] width 370 height 109
